Goal: Information Seeking & Learning: Understand process/instructions

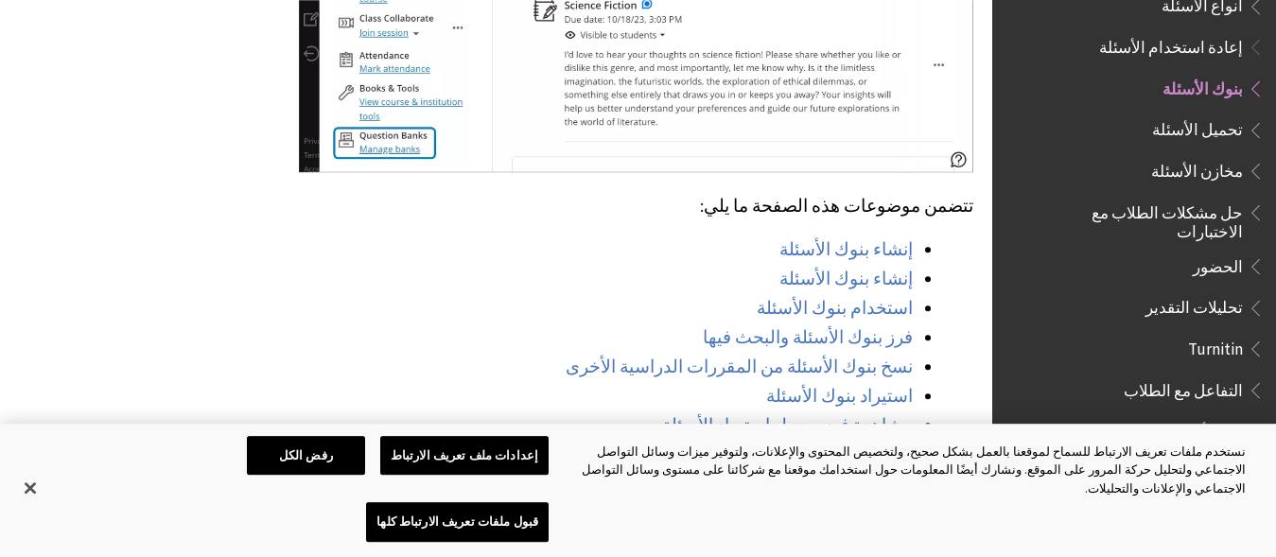
scroll to position [1311, 0]
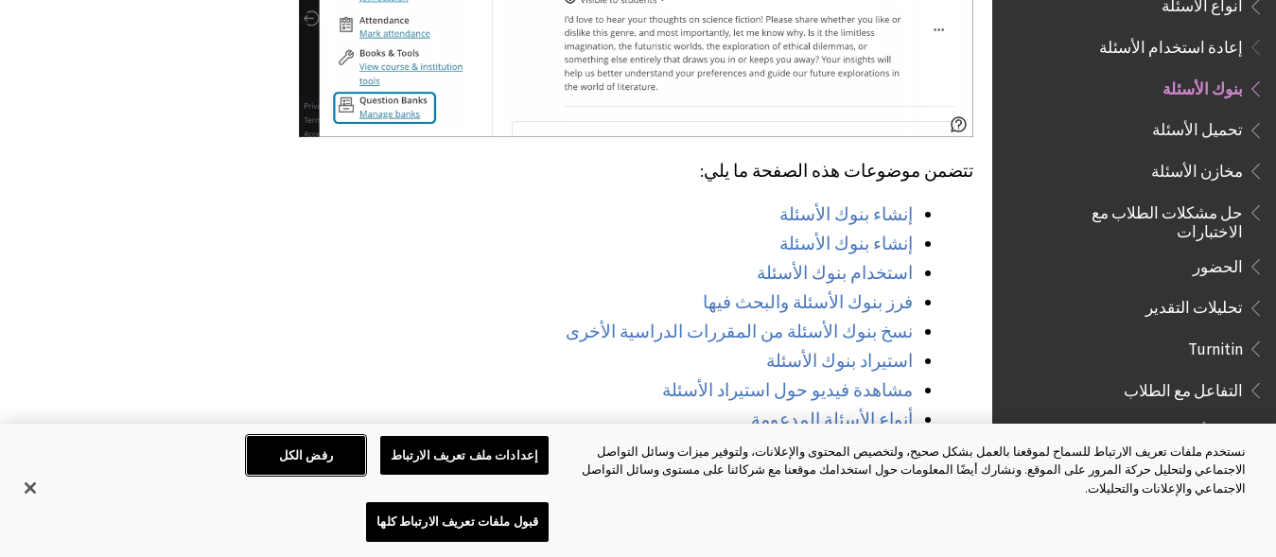
click at [295, 476] on button "رفض الكل" at bounding box center [306, 456] width 118 height 40
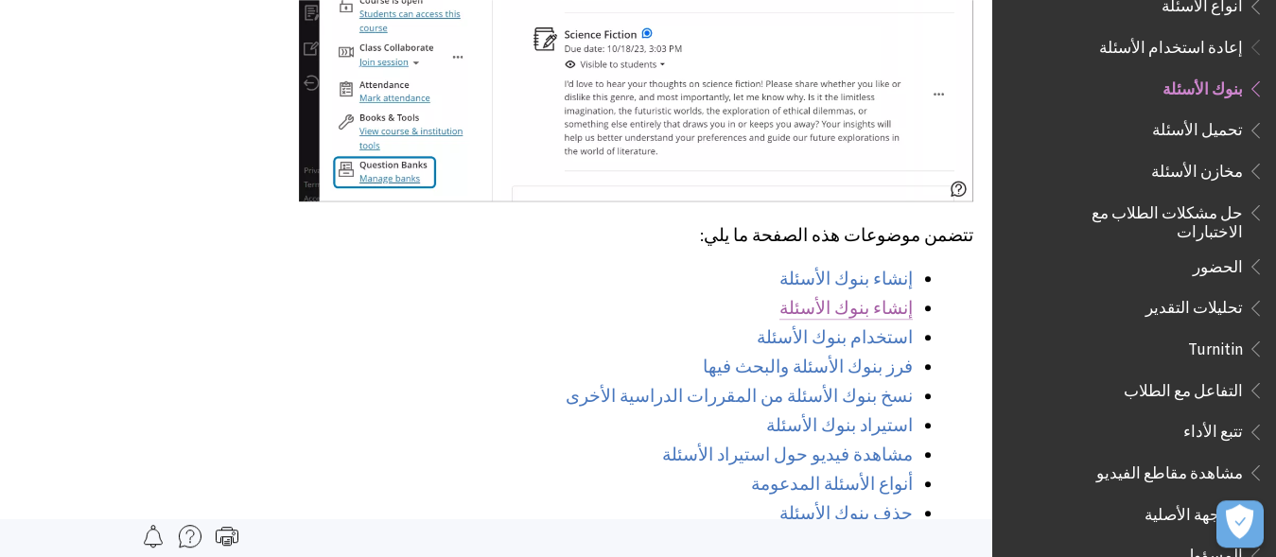
scroll to position [1192, 0]
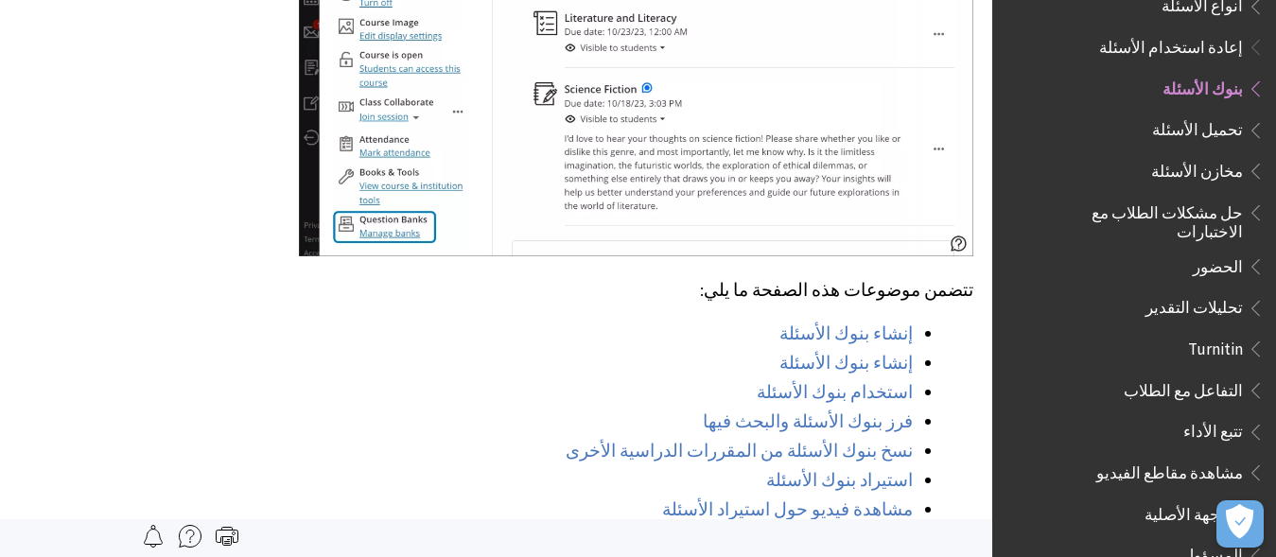
click at [1222, 114] on span "تحميل الأسئلة" at bounding box center [1197, 127] width 91 height 26
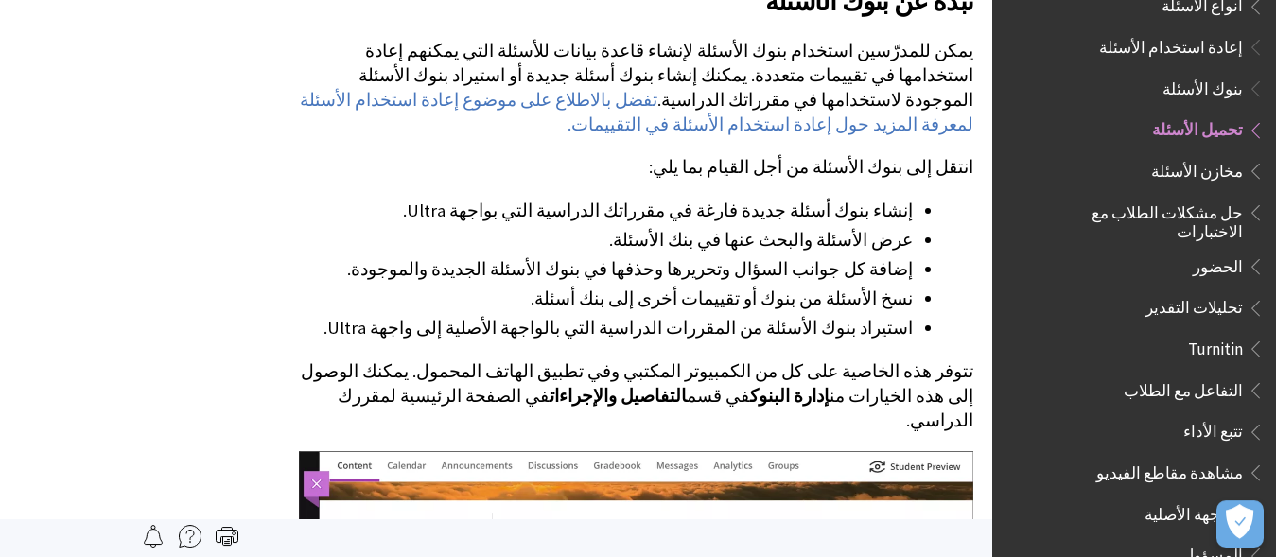
scroll to position [357, 0]
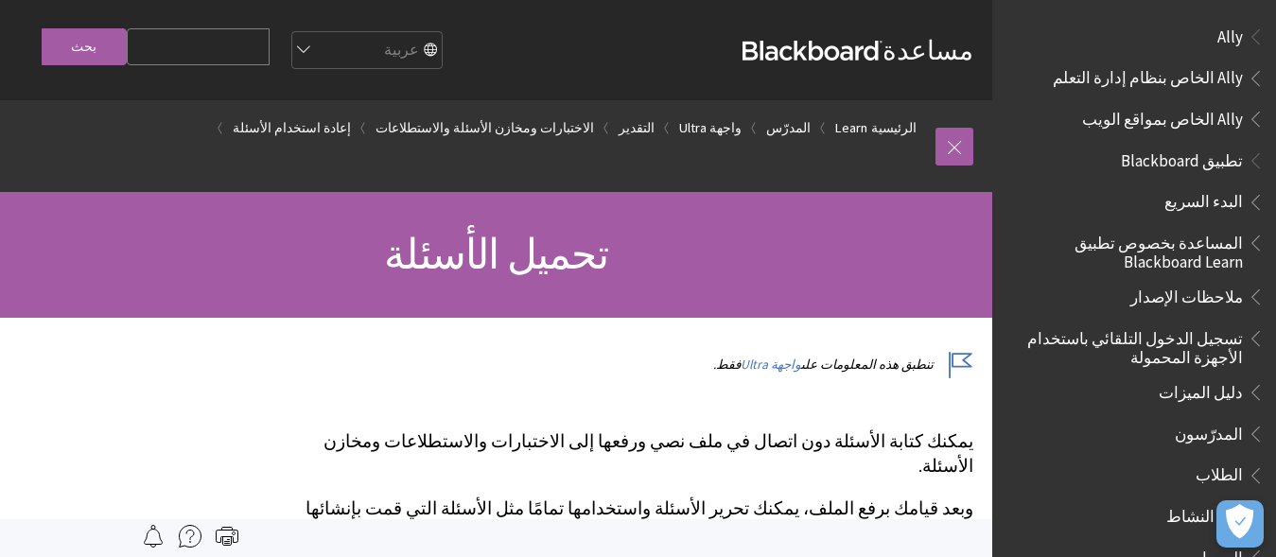
scroll to position [2629, 0]
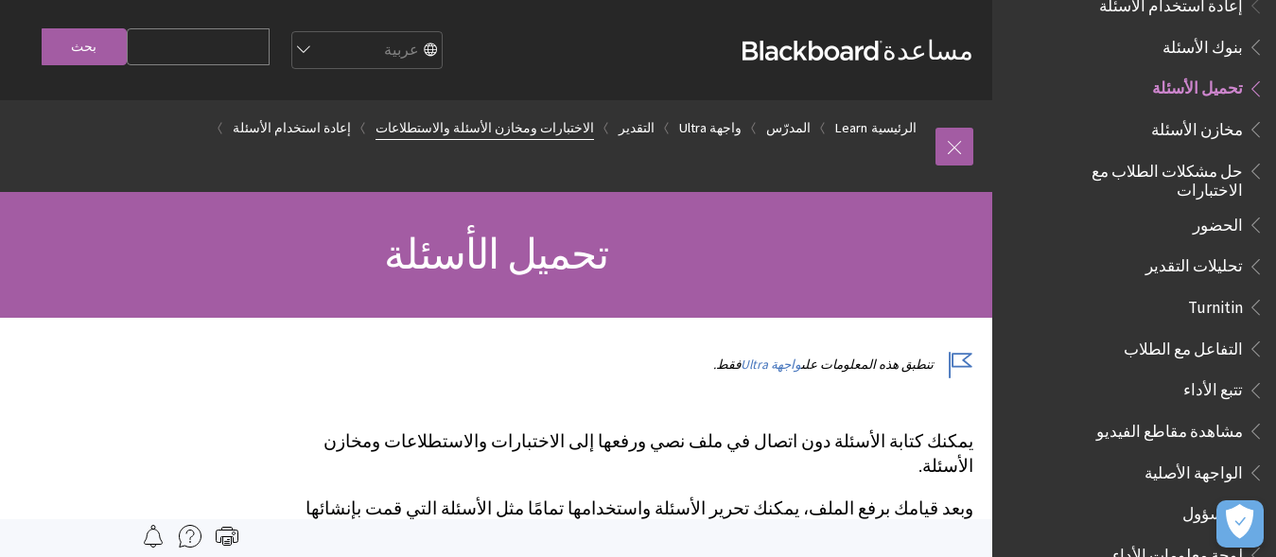
click at [573, 117] on ol "الرئيسية Learn المدرّس واجهة Ultra التقدير الاختبارات ومخازن الأسئلة والاستطلاع…" at bounding box center [477, 128] width 916 height 56
click at [579, 136] on link "الاختبارات ومخازن الأسئلة والاستطلاعات" at bounding box center [484, 128] width 218 height 24
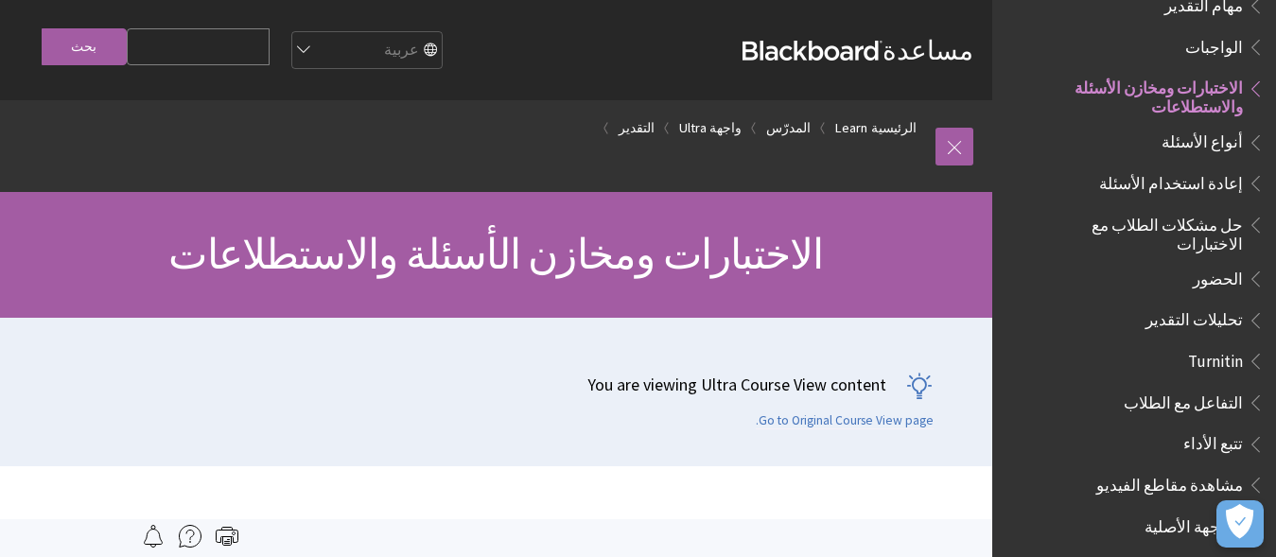
click at [203, 39] on input "Search Query" at bounding box center [198, 46] width 143 height 37
type input "تصدير اسئلة"
click at [42, 28] on input "بحث" at bounding box center [84, 46] width 85 height 37
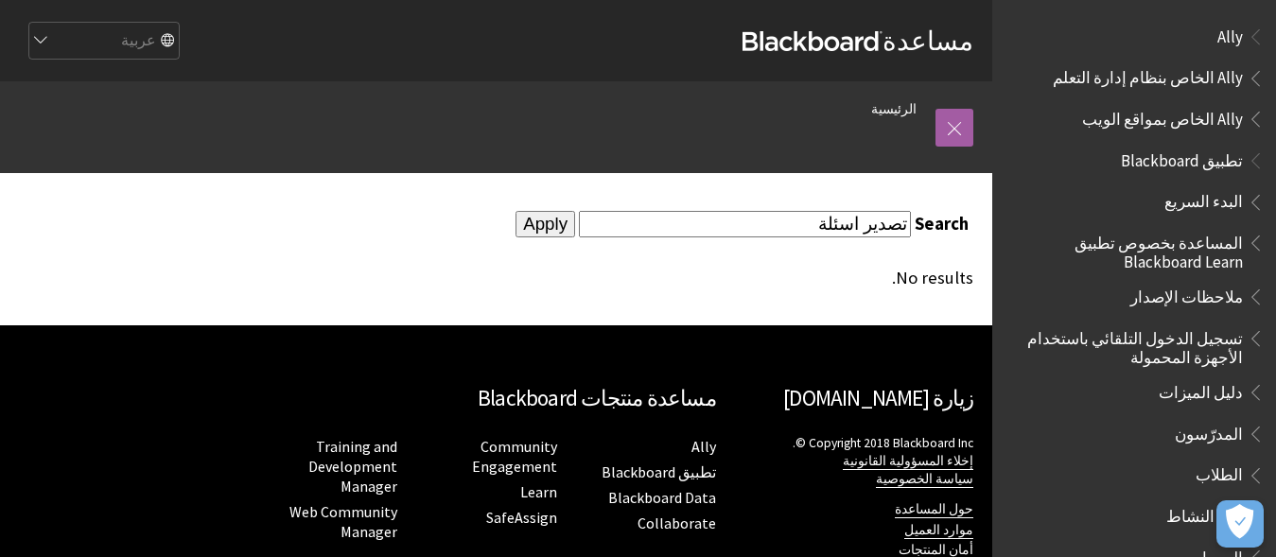
click at [884, 235] on input "تصدير اسئلة" at bounding box center [745, 224] width 332 height 26
click at [815, 231] on input "تصدير اسئلة" at bounding box center [745, 224] width 332 height 26
type input "تصدير"
click at [515, 211] on input "Apply" at bounding box center [545, 224] width 60 height 26
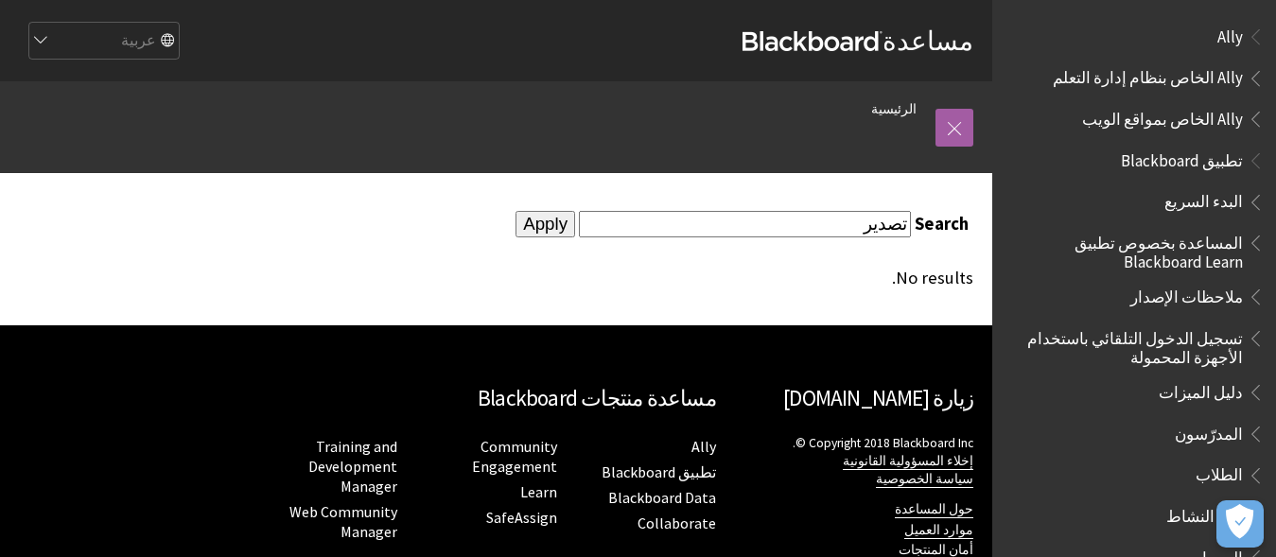
click at [568, 220] on input "Apply" at bounding box center [545, 224] width 60 height 26
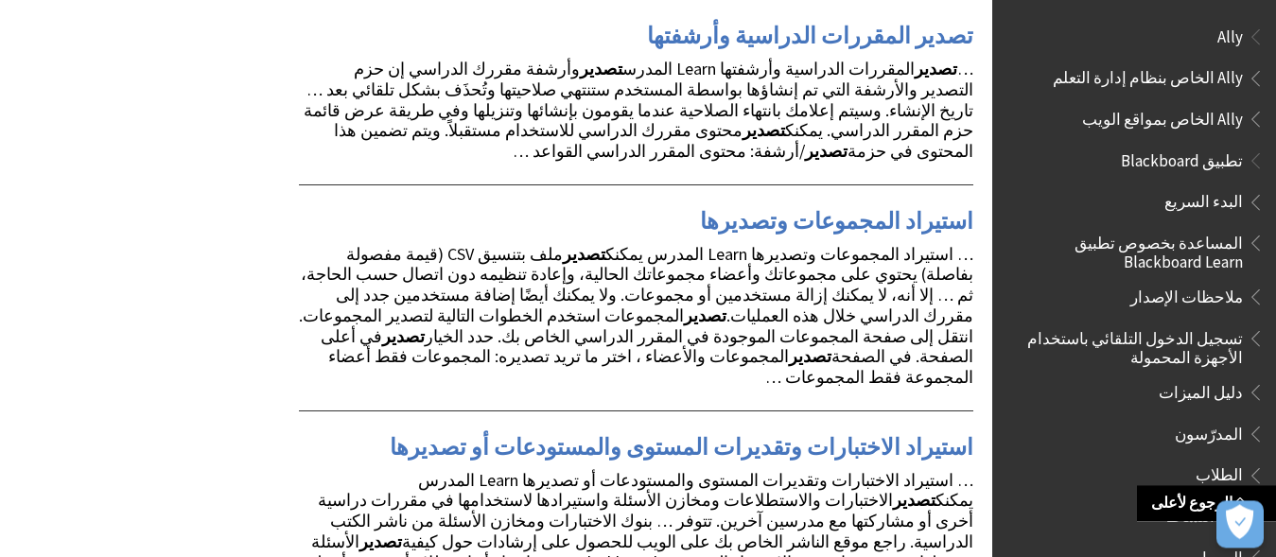
scroll to position [715, 0]
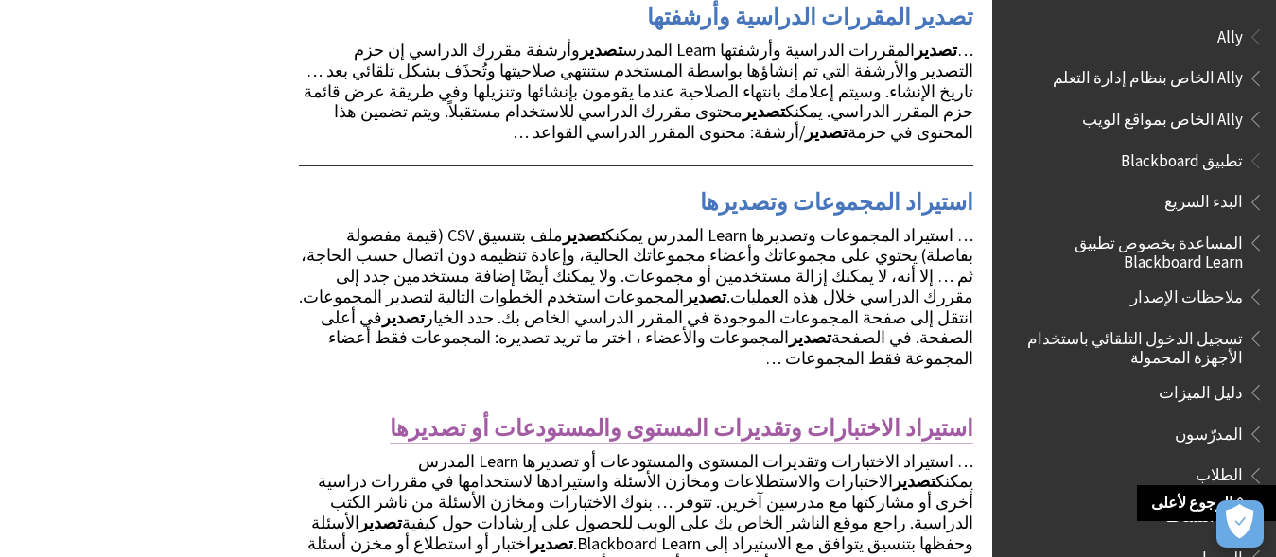
click at [761, 413] on link "استيراد الاختبارات وتقديرات المستوى والمستودعات أو تصديرها" at bounding box center [681, 428] width 583 height 30
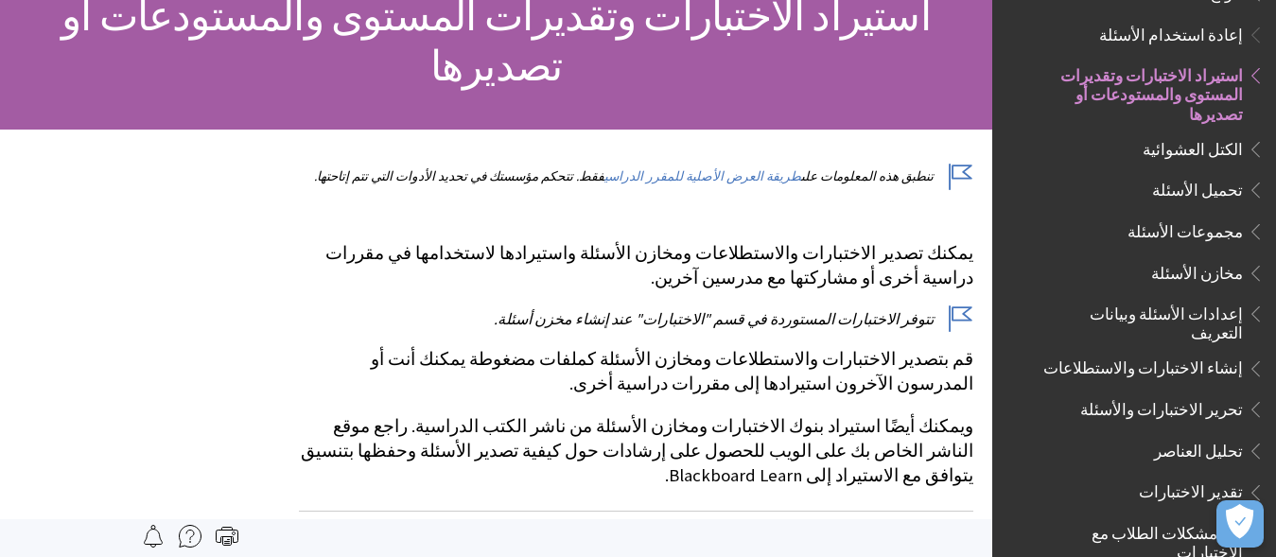
scroll to position [119, 0]
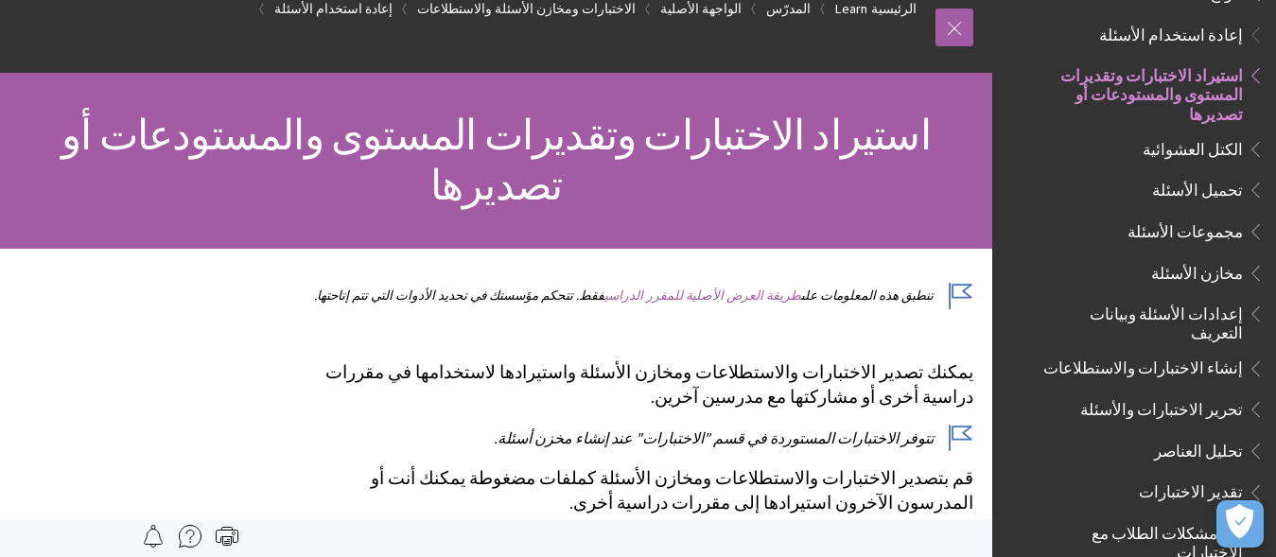
click at [714, 287] on link "طريقة العرض الأصلية للمقرر الدراسي" at bounding box center [702, 295] width 197 height 16
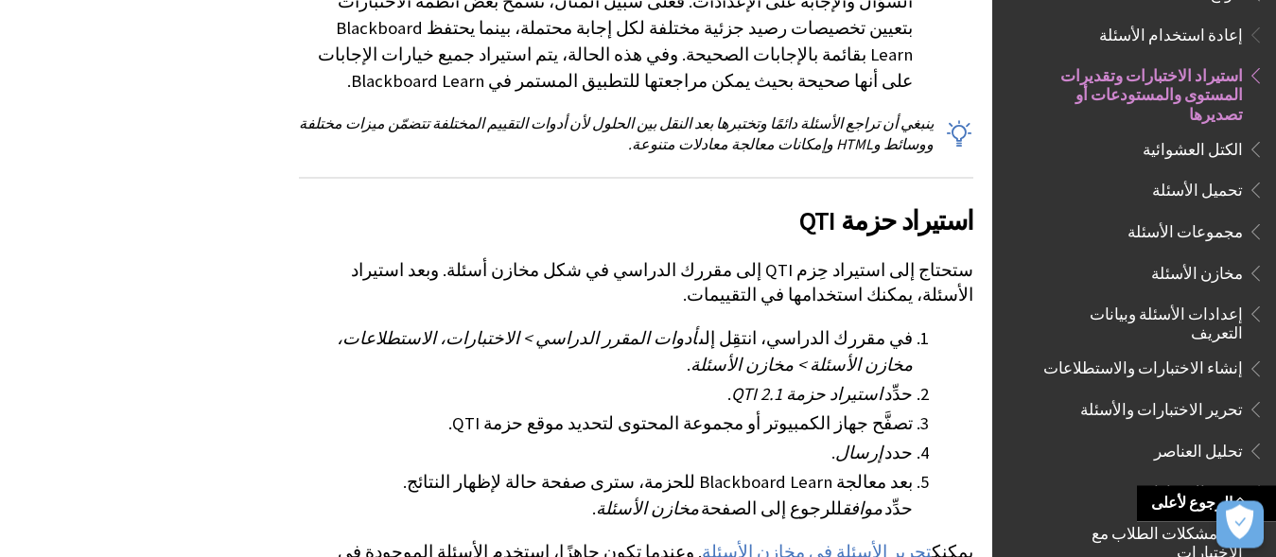
scroll to position [2383, 0]
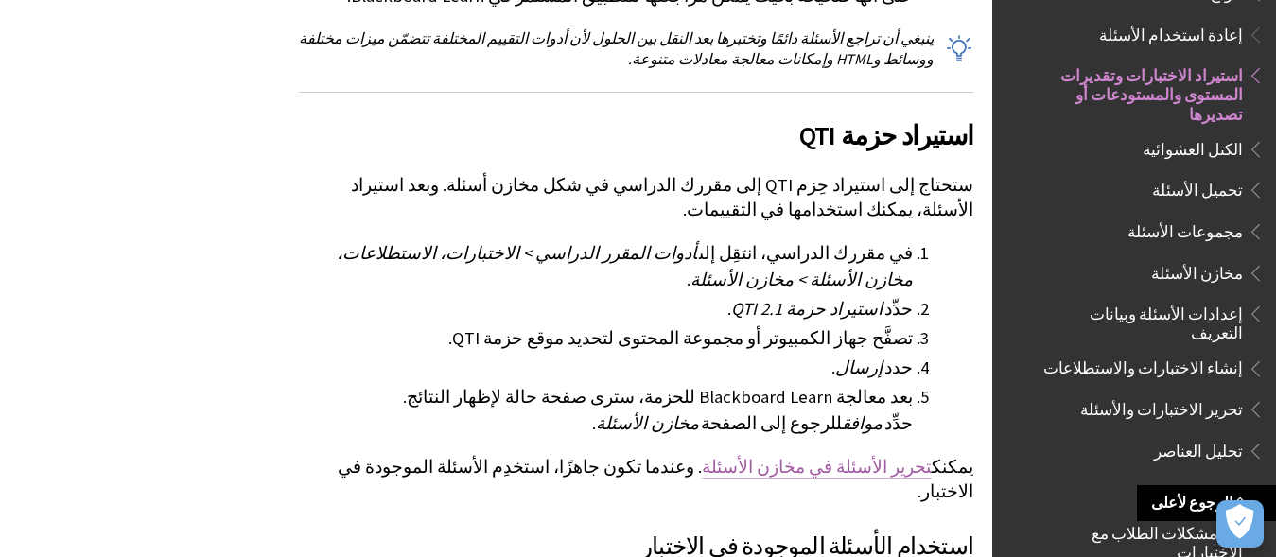
click at [820, 456] on link "تحرير الأسئلة في مخازن الأسئلة" at bounding box center [817, 467] width 230 height 23
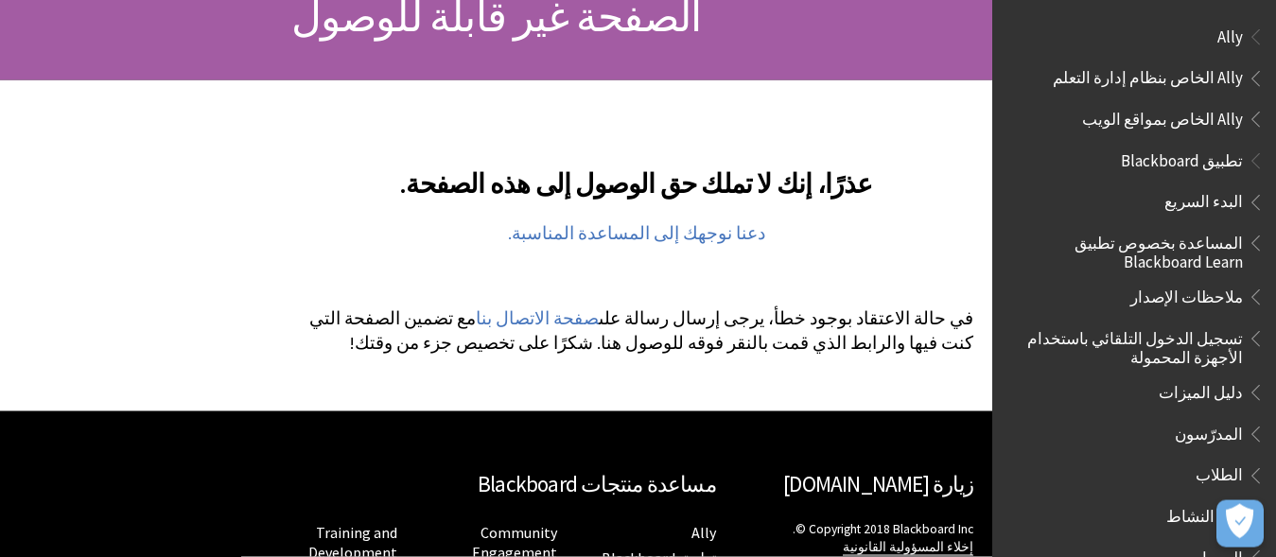
scroll to position [238, 0]
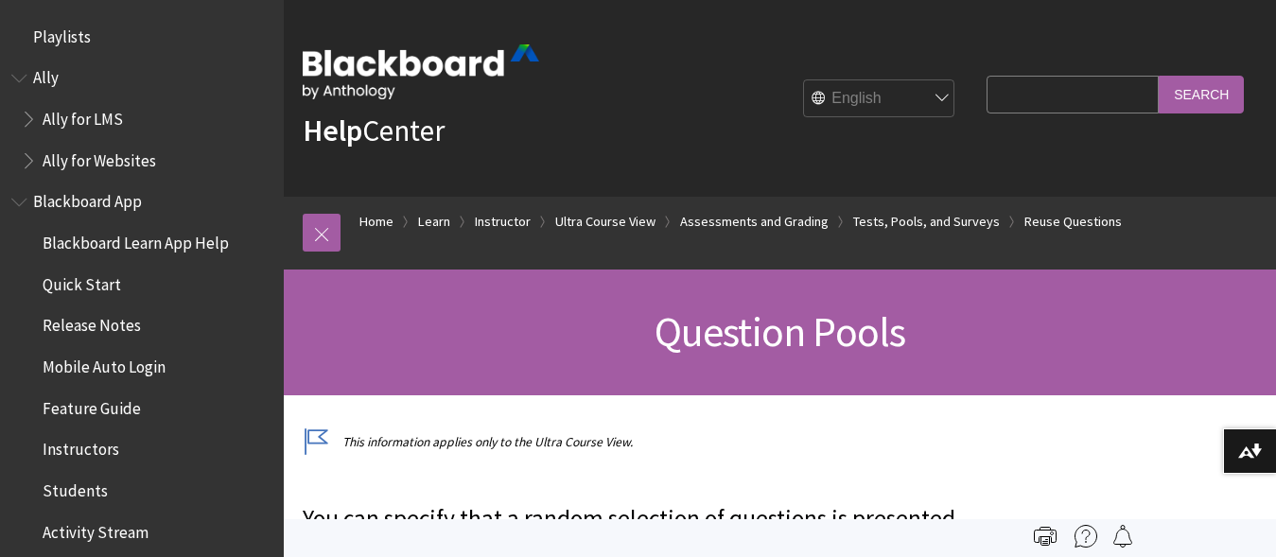
scroll to position [3223, 0]
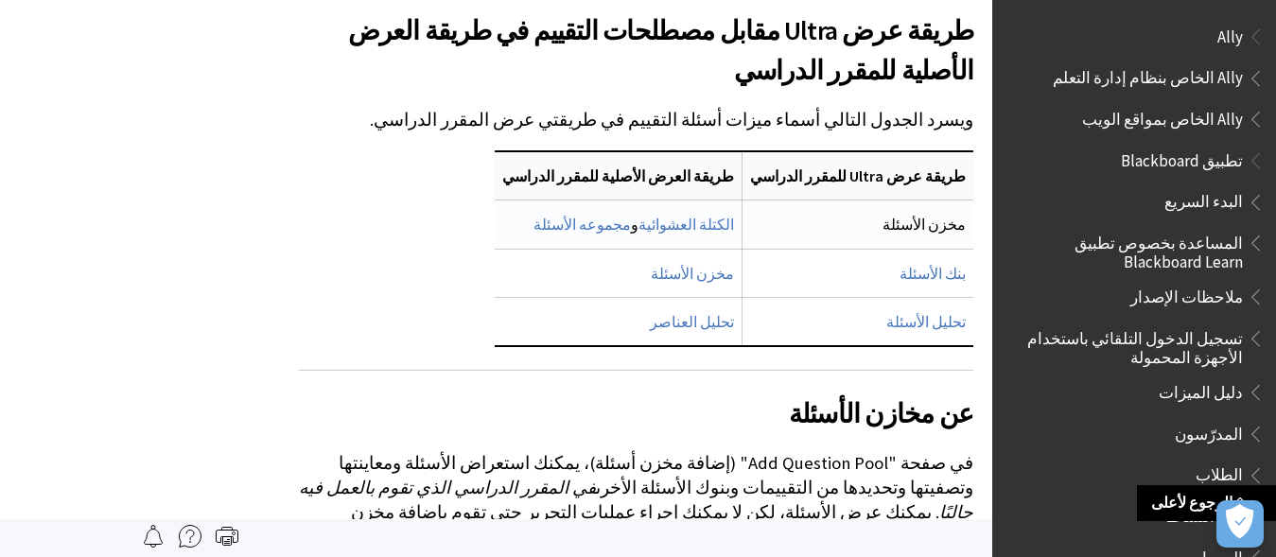
scroll to position [2671, 0]
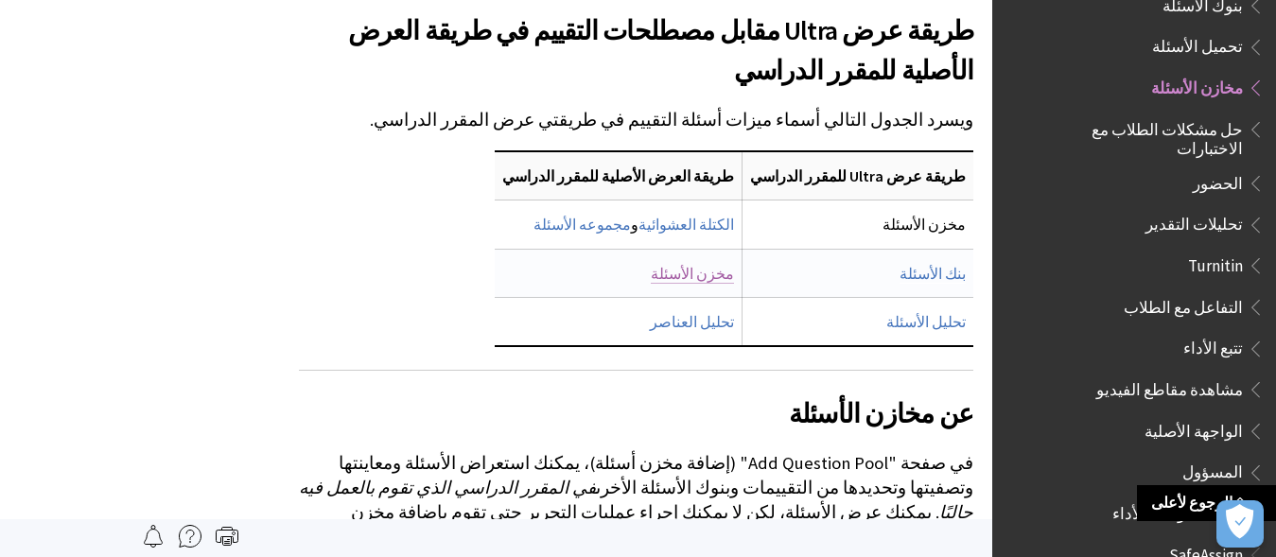
click at [734, 264] on link "مخزن الأسئلة" at bounding box center [692, 274] width 83 height 20
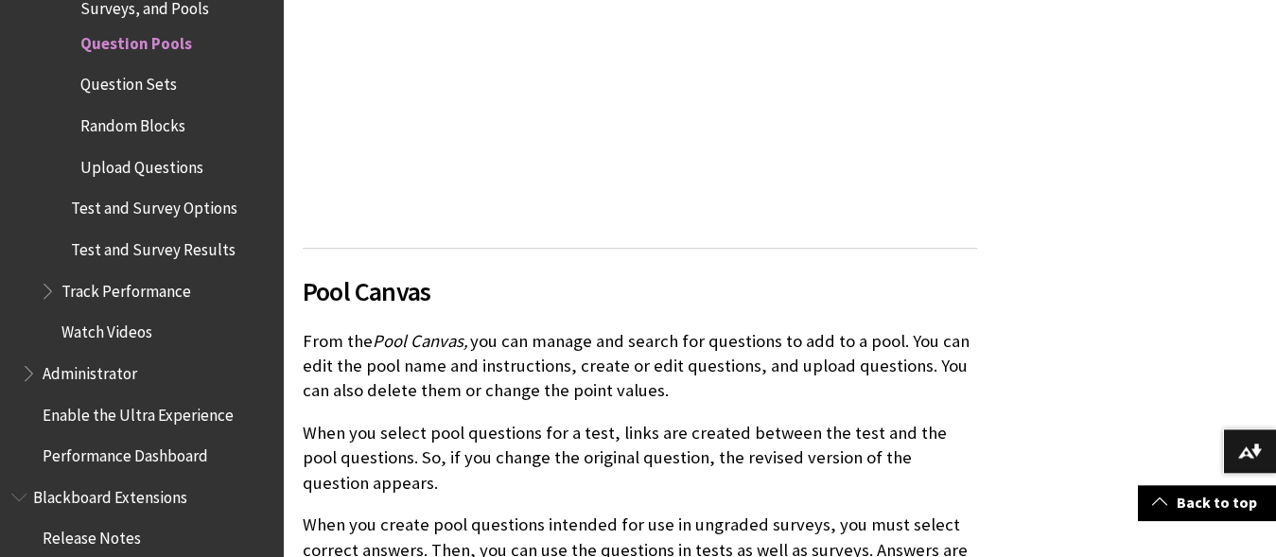
scroll to position [2122, 0]
